Goal: Information Seeking & Learning: Learn about a topic

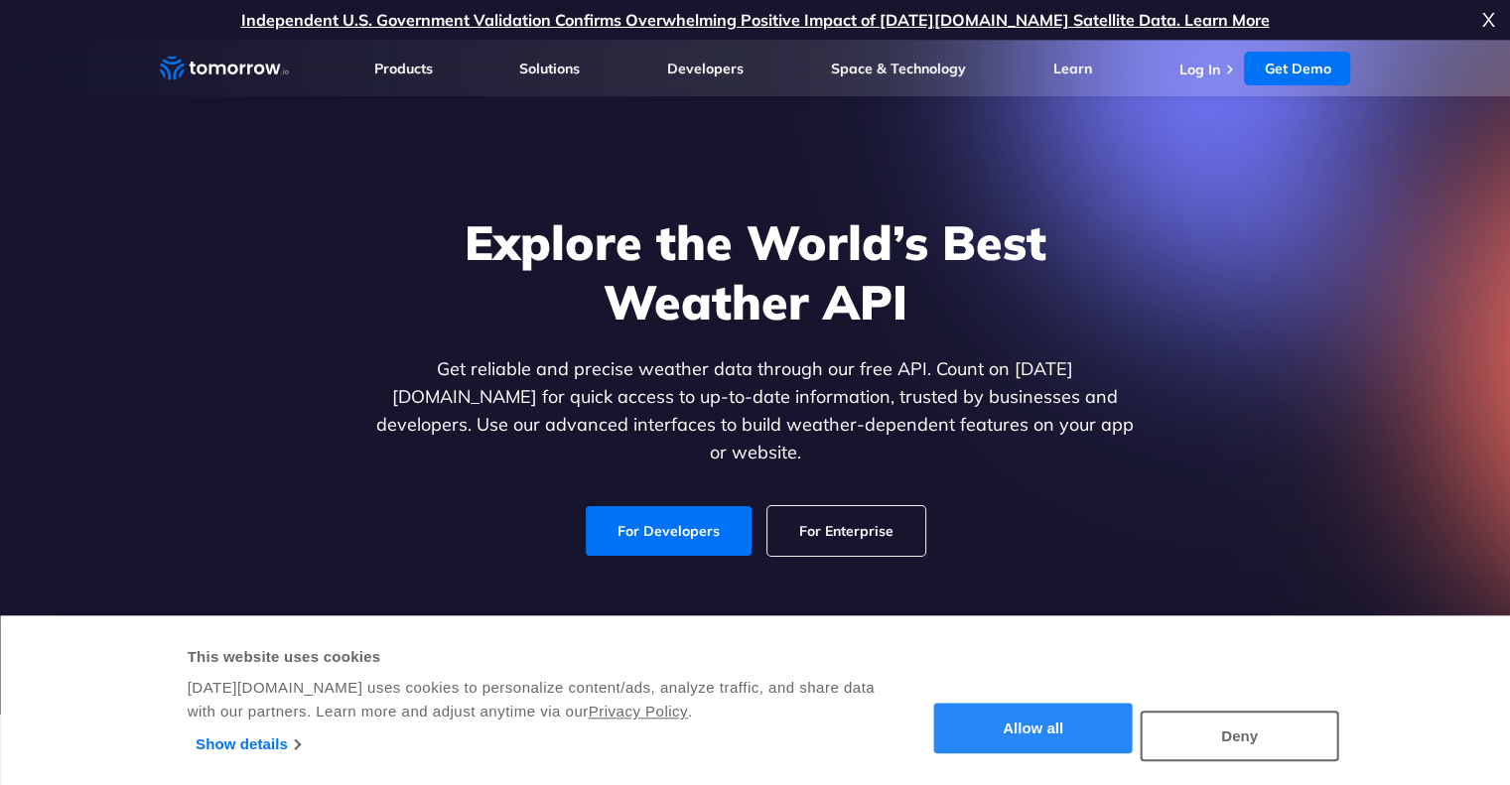
click at [1045, 716] on button "Allow all" at bounding box center [1033, 729] width 199 height 51
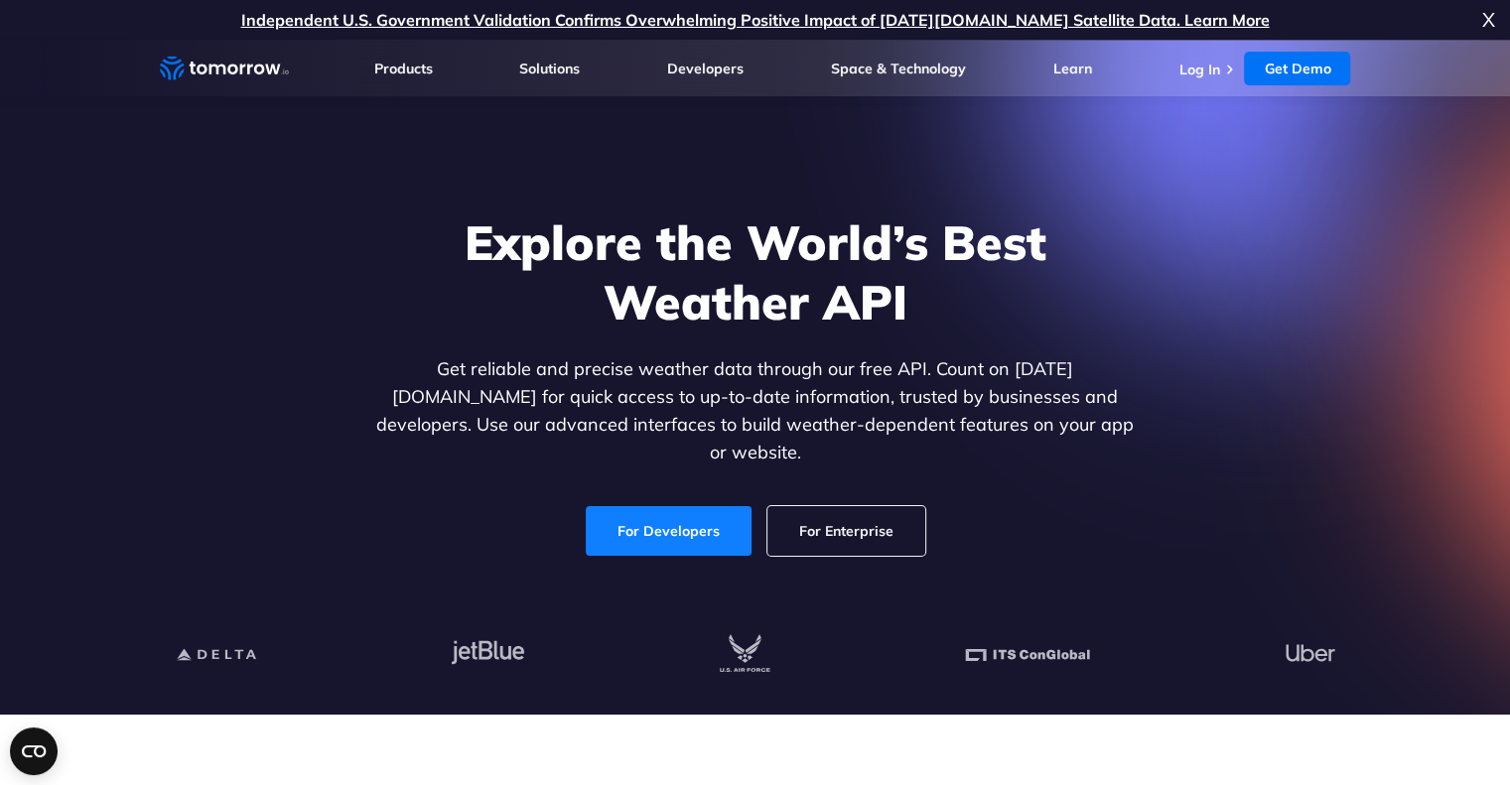
click at [667, 517] on link "For Developers" at bounding box center [669, 531] width 166 height 50
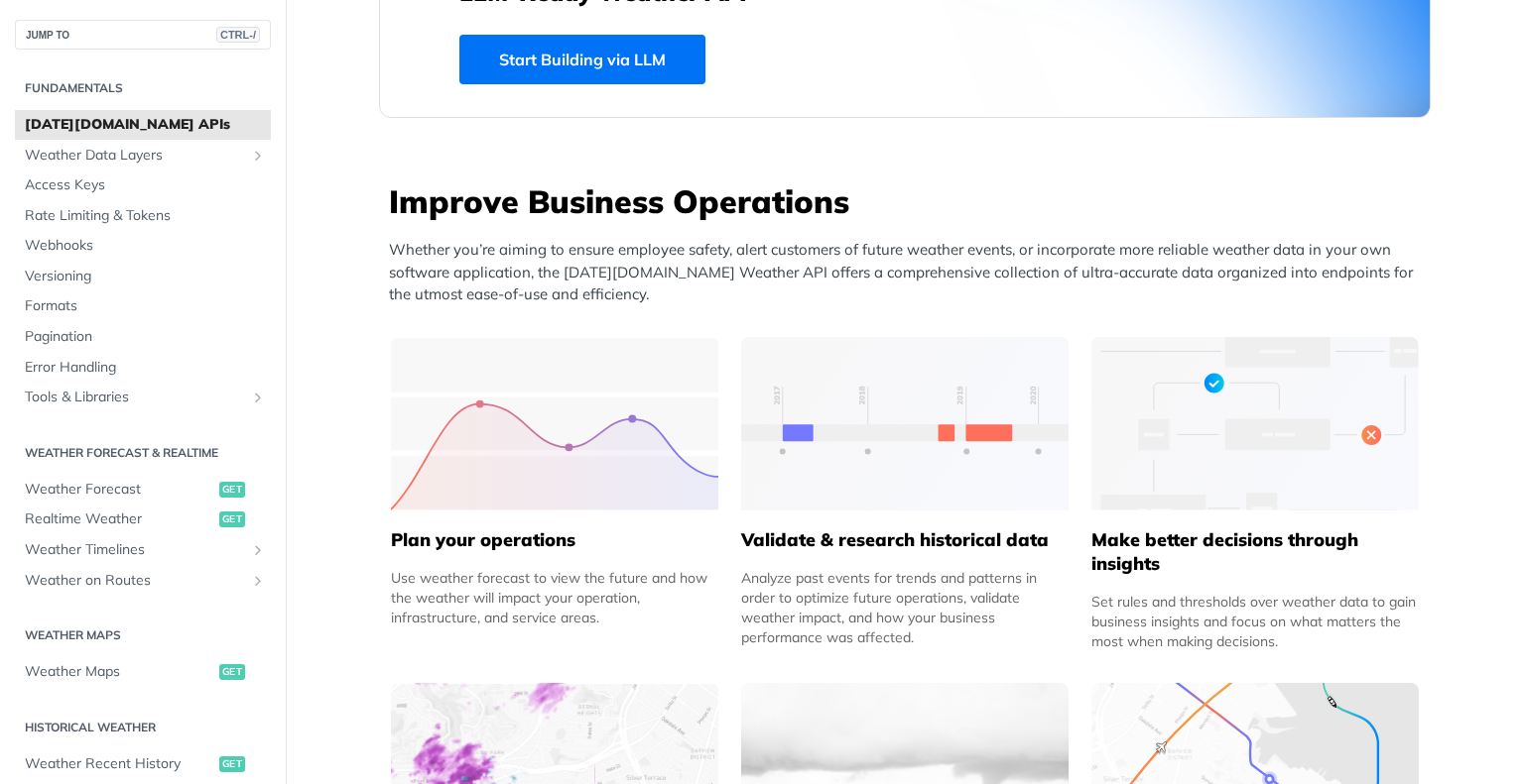
scroll to position [644, 0]
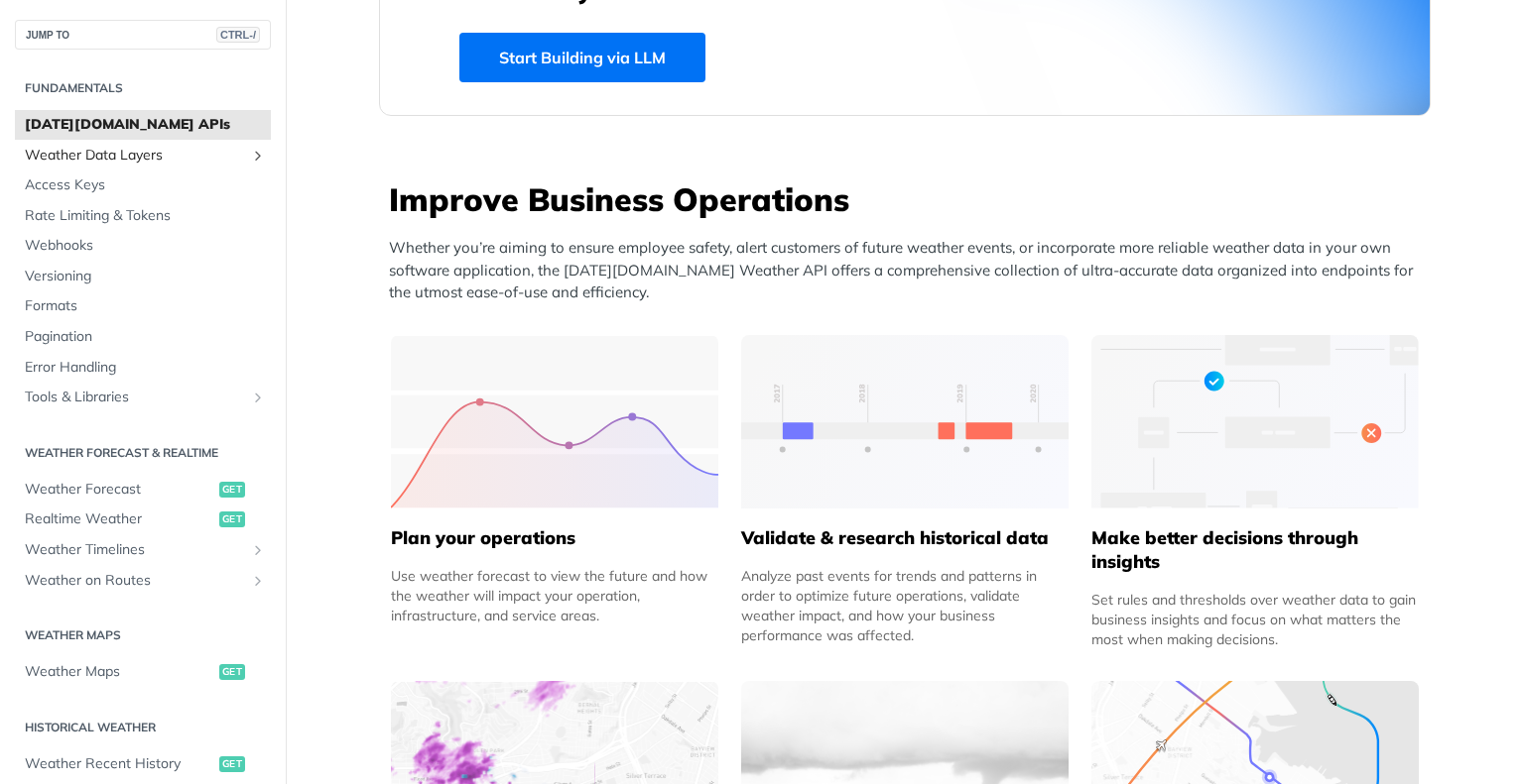
click at [148, 160] on span "Weather Data Layers" at bounding box center [135, 156] width 220 height 20
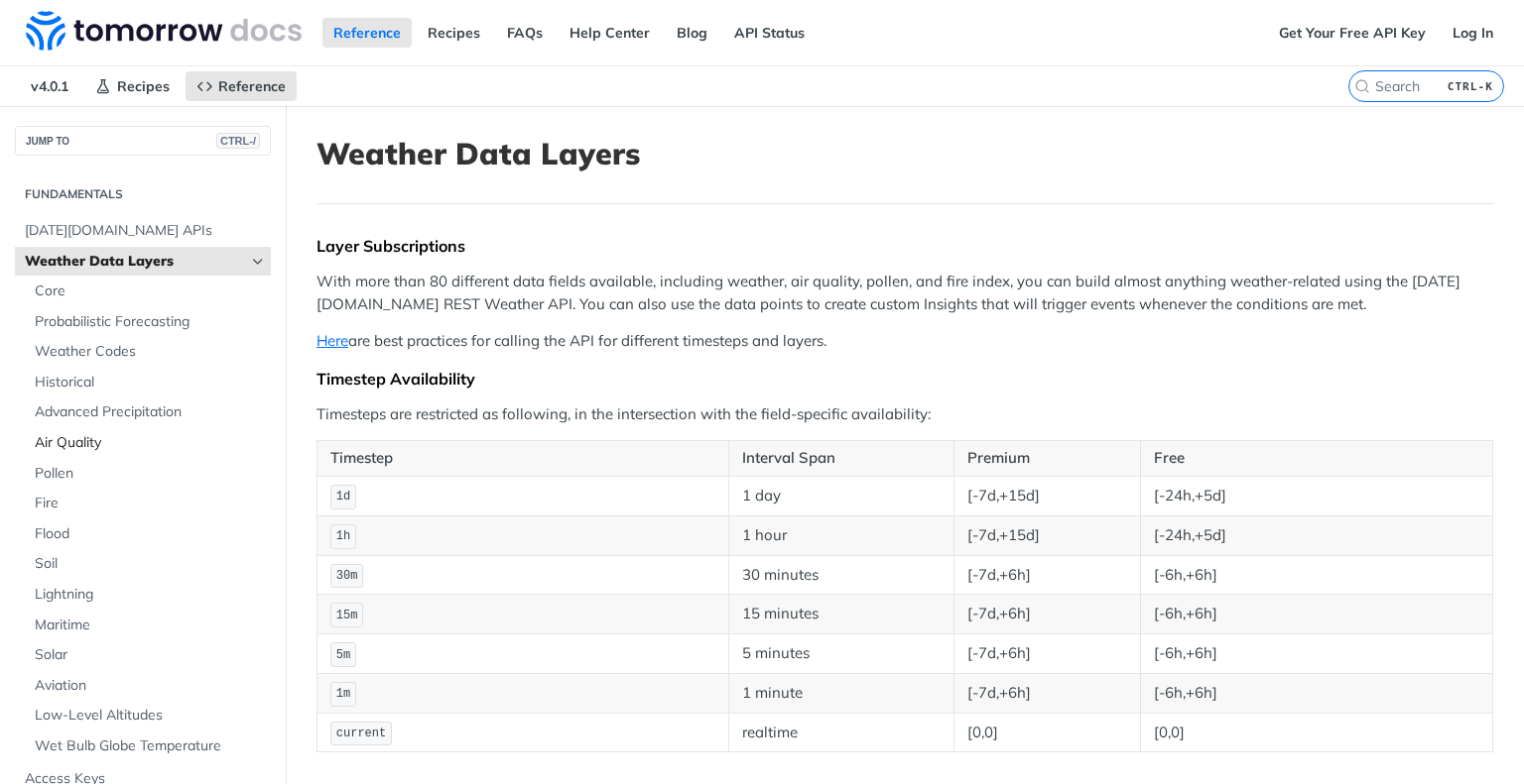
click at [83, 449] on span "Air Quality" at bounding box center [150, 443] width 231 height 20
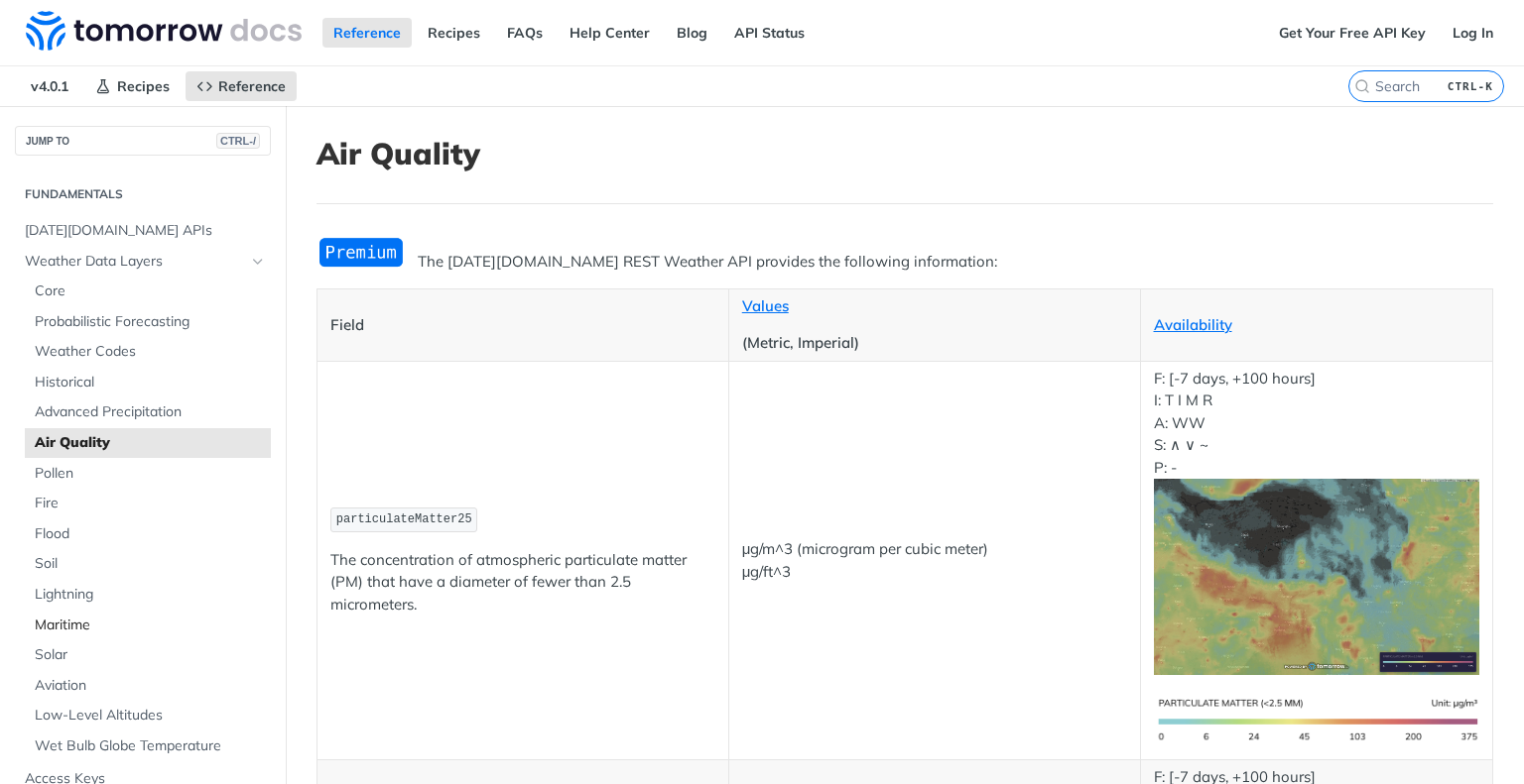
click at [79, 628] on span "Maritime" at bounding box center [150, 626] width 231 height 20
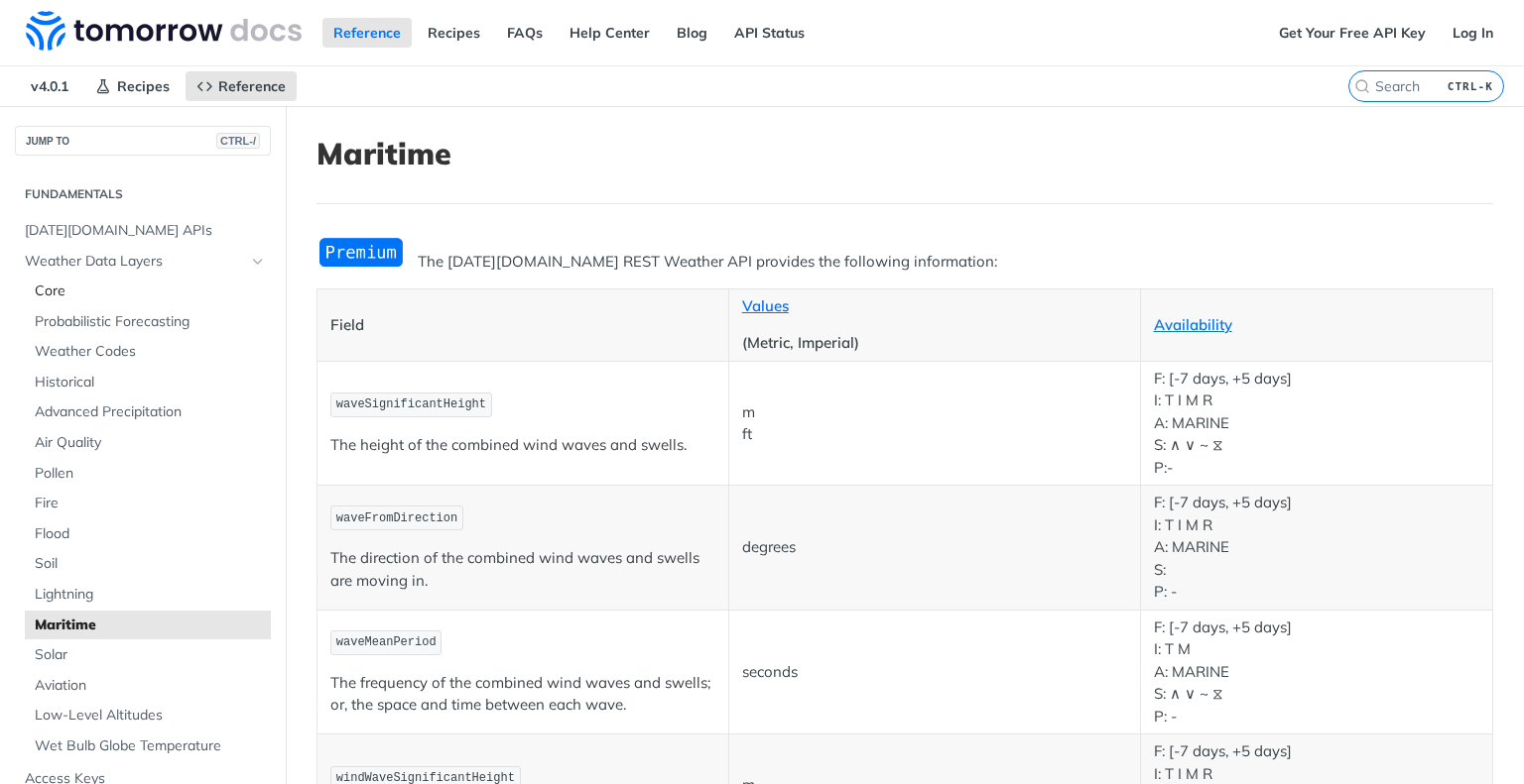
click at [52, 291] on span "Core" at bounding box center [150, 292] width 231 height 20
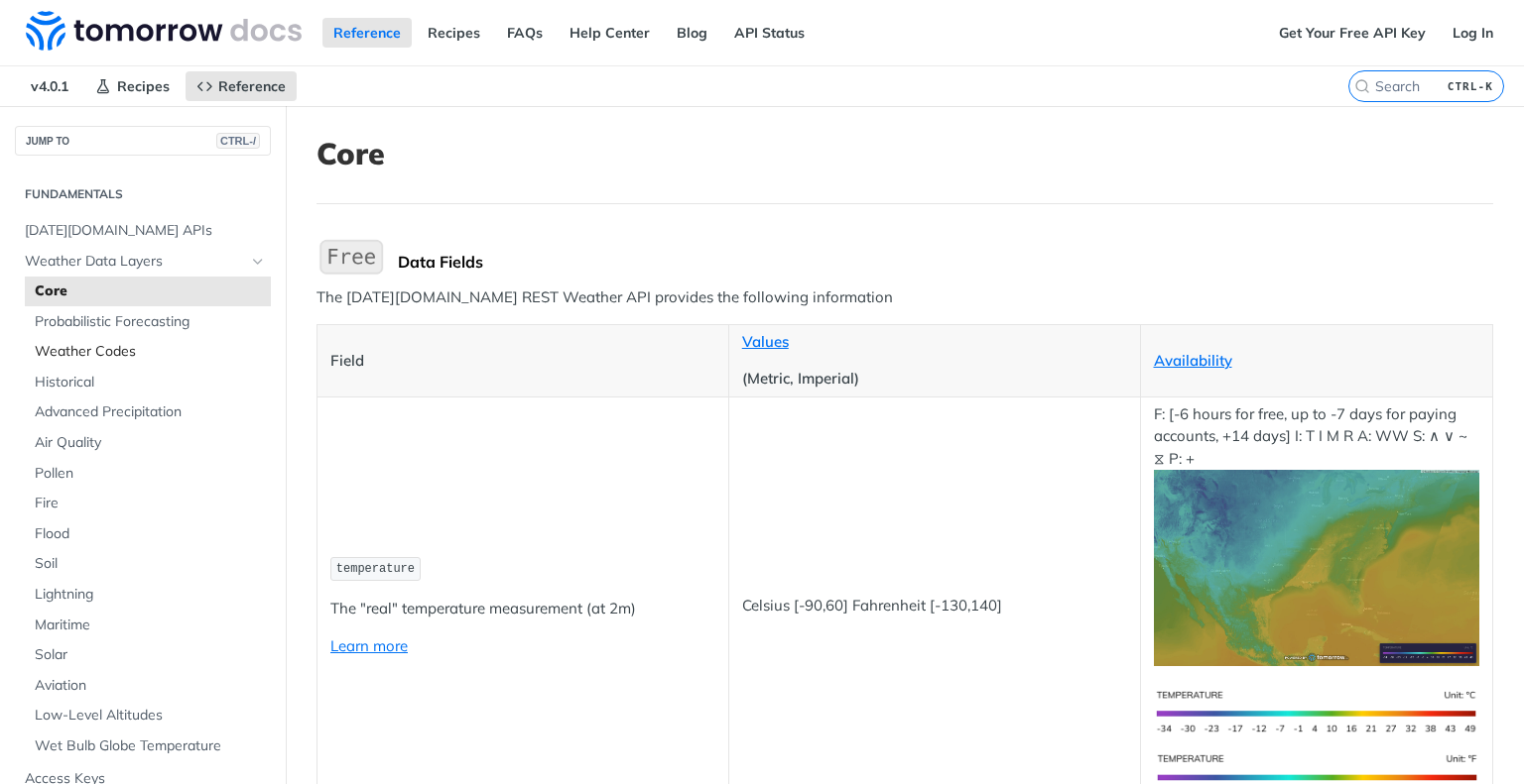
click at [96, 355] on span "Weather Codes" at bounding box center [150, 353] width 231 height 20
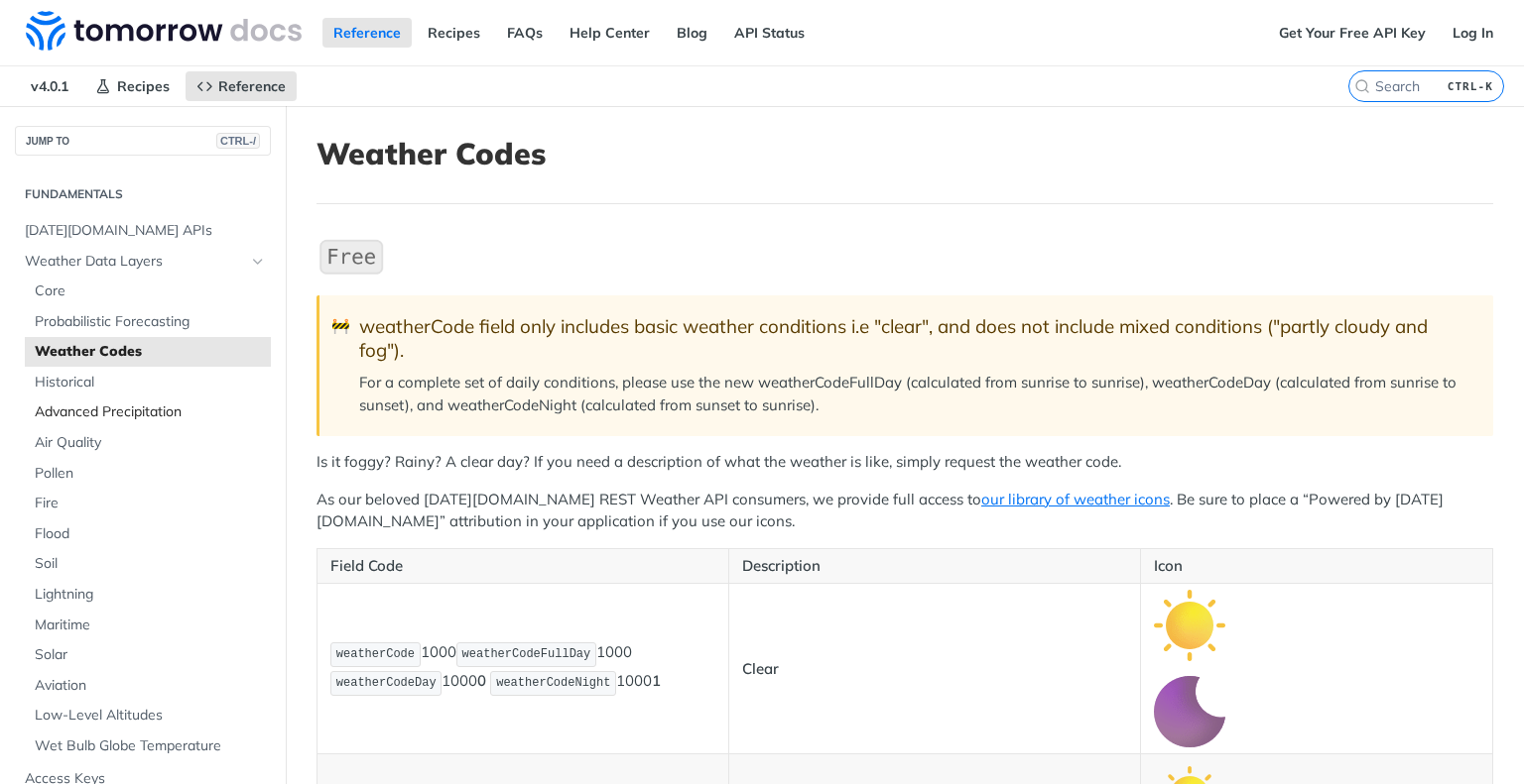
click at [117, 411] on span "Advanced Precipitation" at bounding box center [150, 412] width 231 height 20
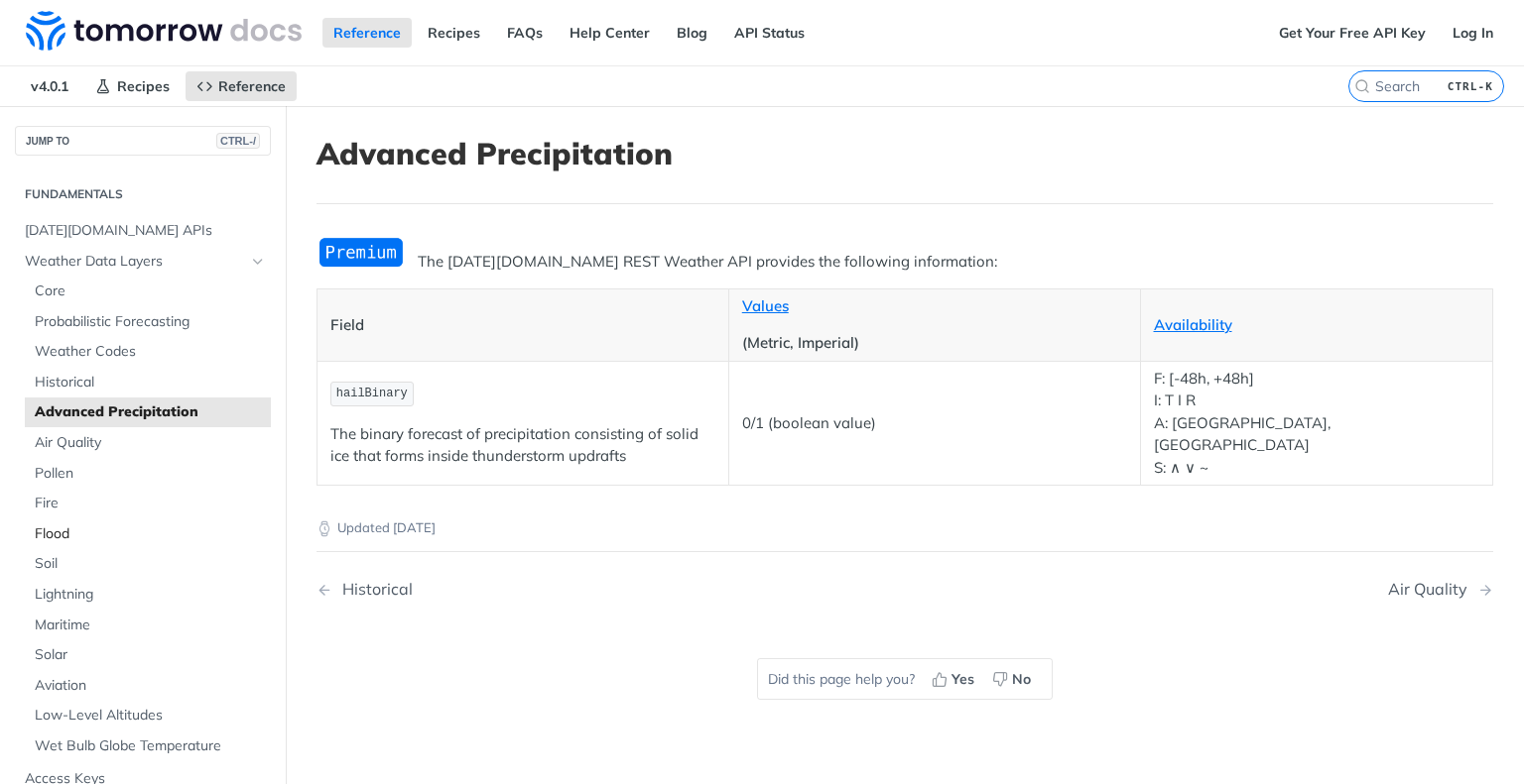
click at [57, 530] on span "Flood" at bounding box center [150, 534] width 231 height 20
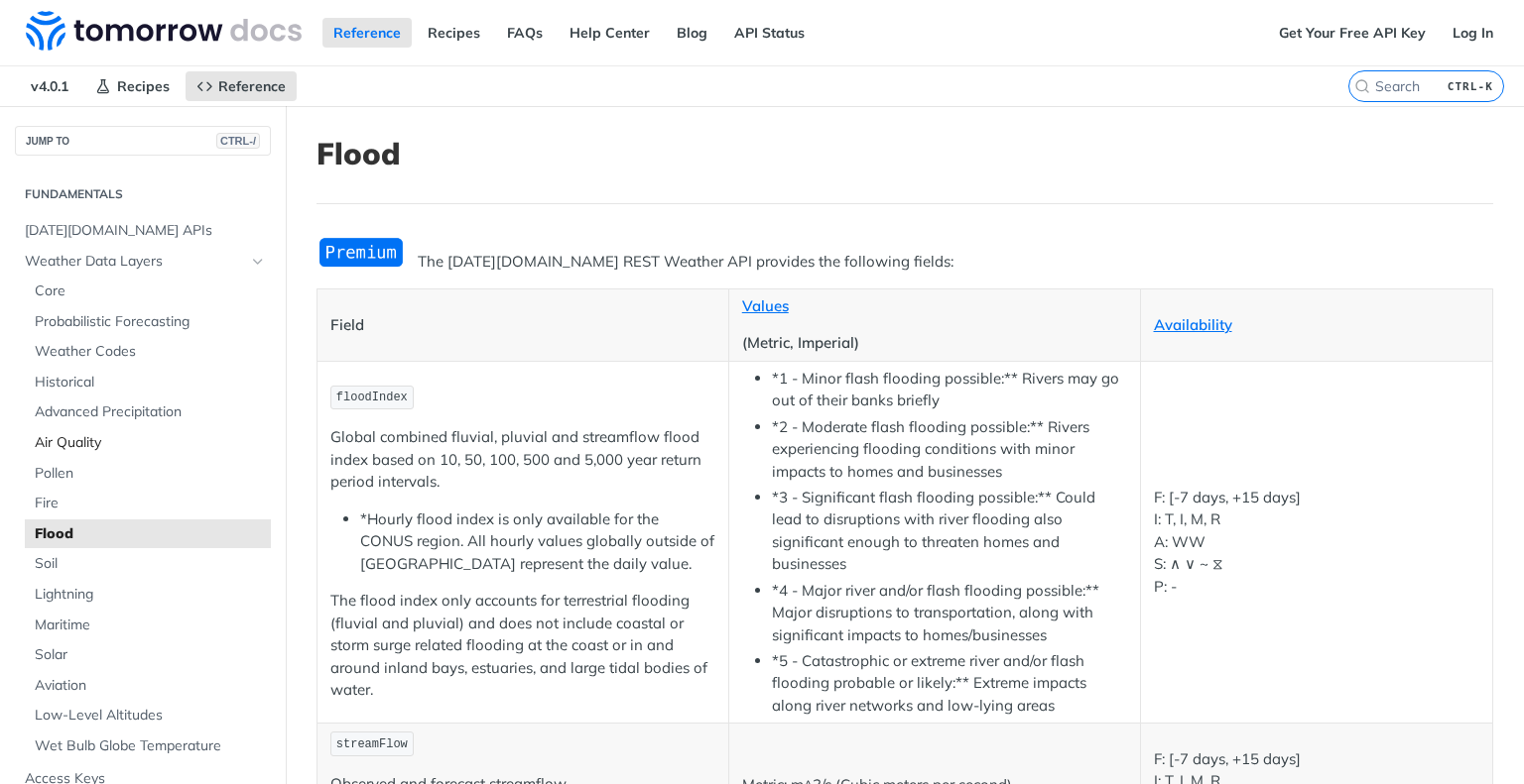
click at [71, 443] on span "Air Quality" at bounding box center [150, 443] width 231 height 20
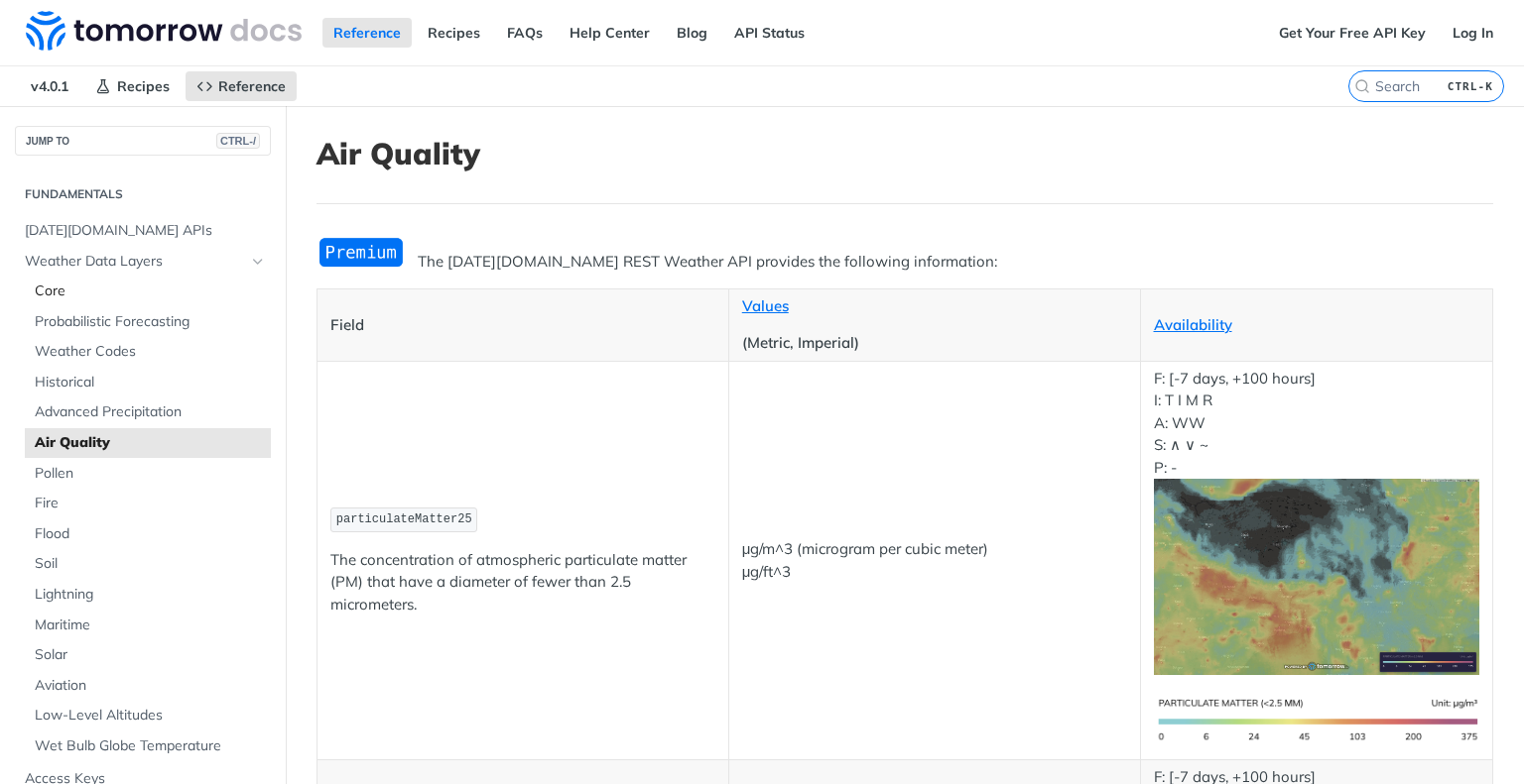
click at [65, 286] on span "Core" at bounding box center [150, 292] width 231 height 20
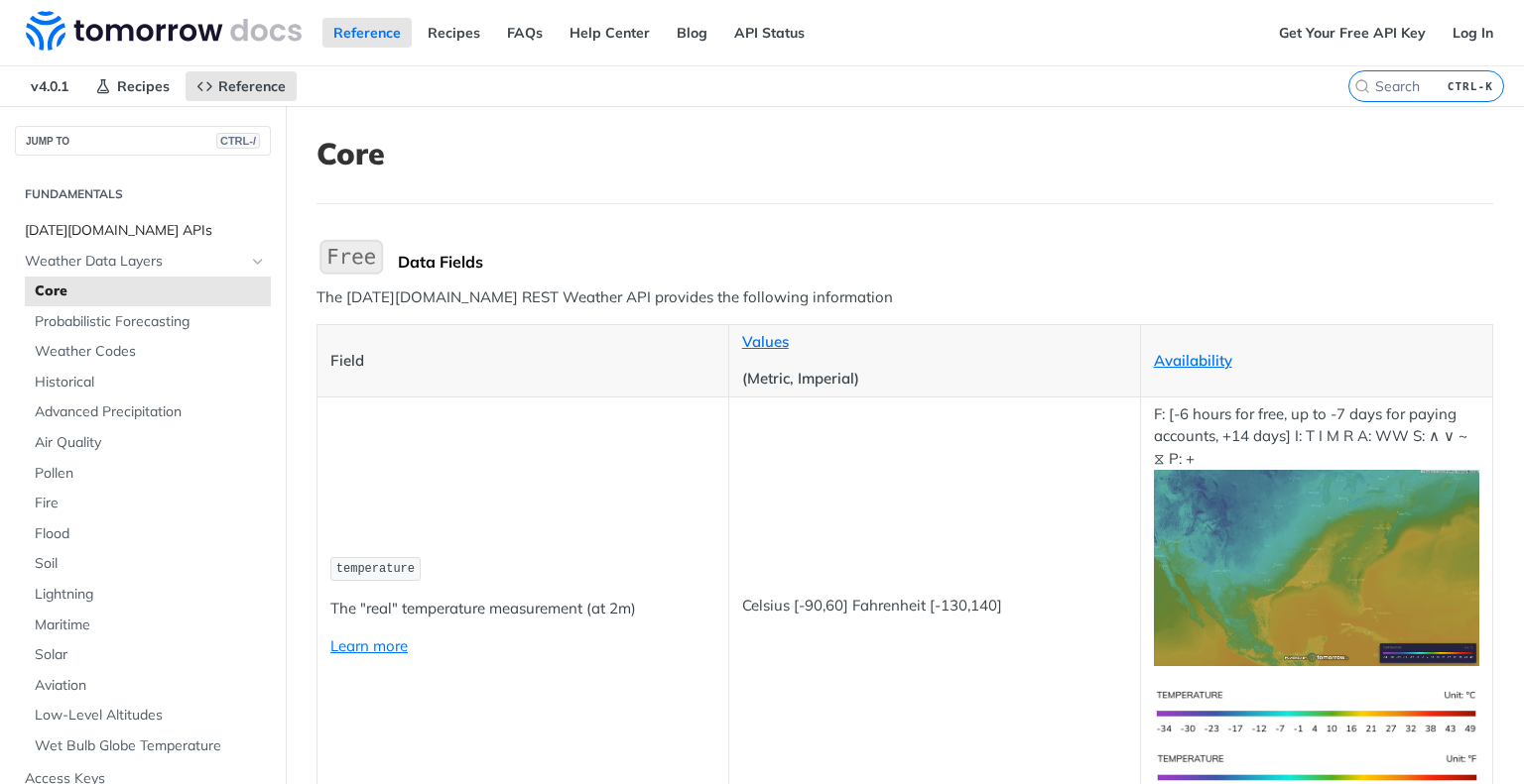
click at [119, 234] on span "[DATE][DOMAIN_NAME] APIs" at bounding box center [145, 231] width 241 height 20
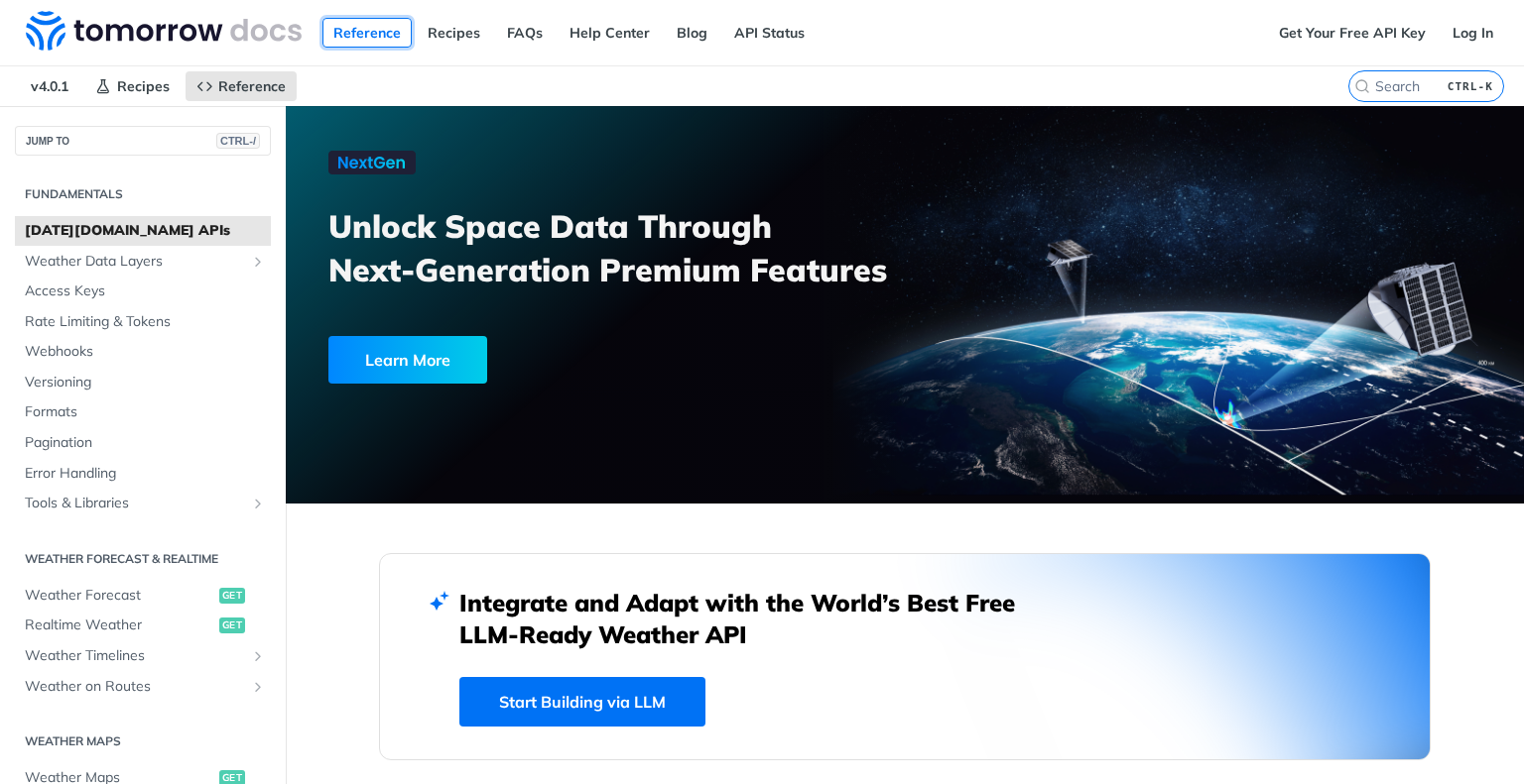
click at [381, 39] on link "Reference" at bounding box center [367, 33] width 89 height 30
click at [748, 31] on link "API Status" at bounding box center [769, 33] width 92 height 30
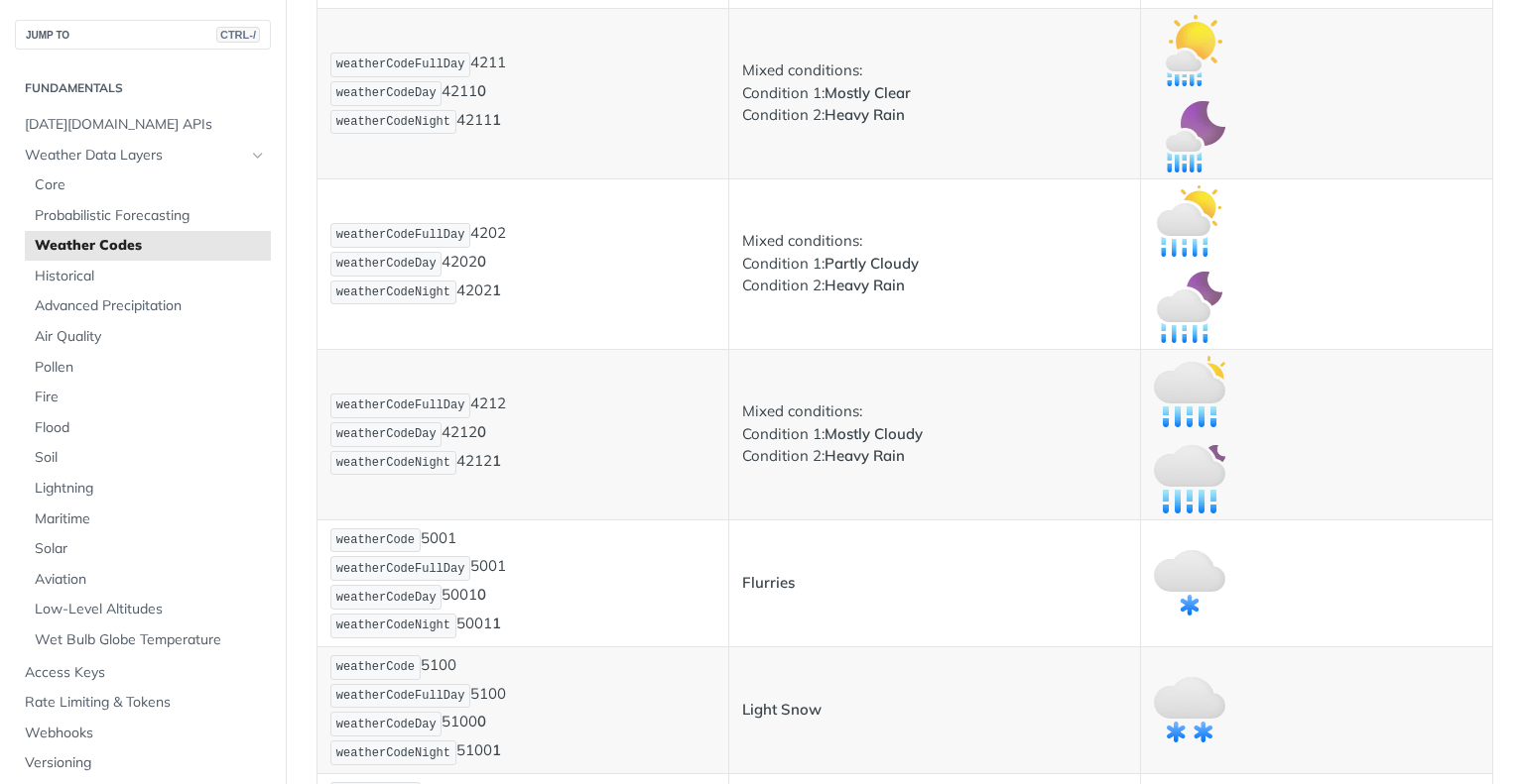
scroll to position [3505, 0]
